Goal: Answer question/provide support: Ask a question

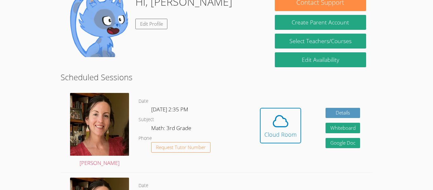
scroll to position [109, 0]
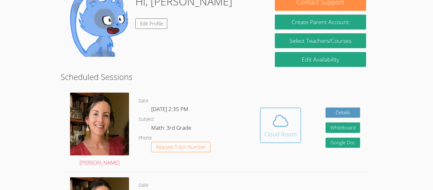
click at [277, 118] on icon at bounding box center [281, 121] width 18 height 18
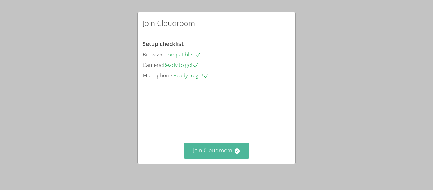
click at [193, 150] on button "Join Cloudroom" at bounding box center [216, 151] width 65 height 16
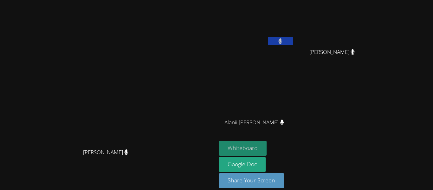
click at [267, 150] on button "Whiteboard" at bounding box center [243, 148] width 48 height 15
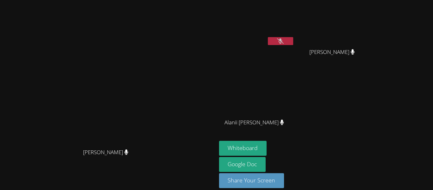
click at [284, 39] on icon at bounding box center [280, 40] width 7 height 5
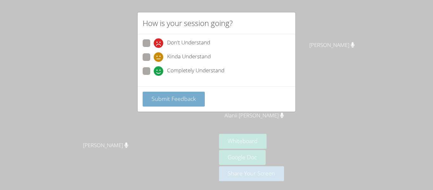
click at [183, 94] on button "Submit Feedback" at bounding box center [174, 99] width 62 height 15
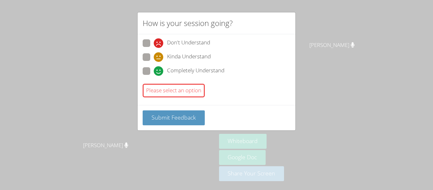
click at [204, 52] on span "Kinda Understand" at bounding box center [189, 57] width 44 height 10
click at [159, 53] on input "Kinda Understand" at bounding box center [156, 55] width 5 height 5
radio input "true"
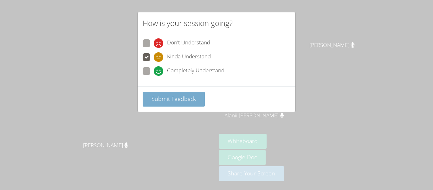
click at [187, 95] on span "Submit Feedback" at bounding box center [174, 99] width 44 height 8
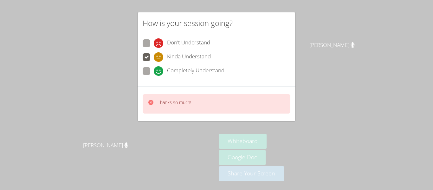
click at [358, 136] on div "How is your session going? Don't Understand Kinda Understand Completely Underst…" at bounding box center [216, 95] width 433 height 190
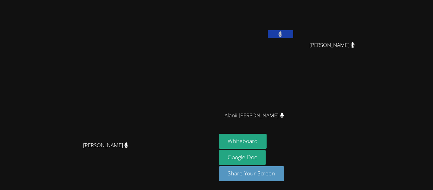
scroll to position [0, 0]
